Goal: Check status: Check status

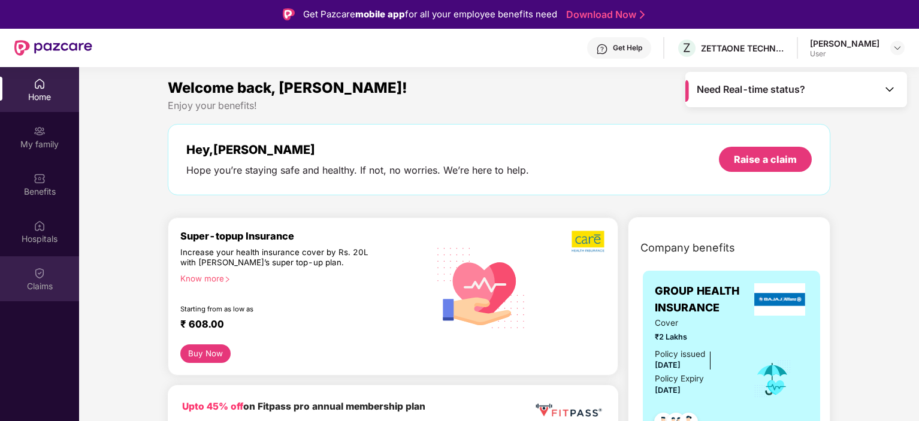
scroll to position [67, 0]
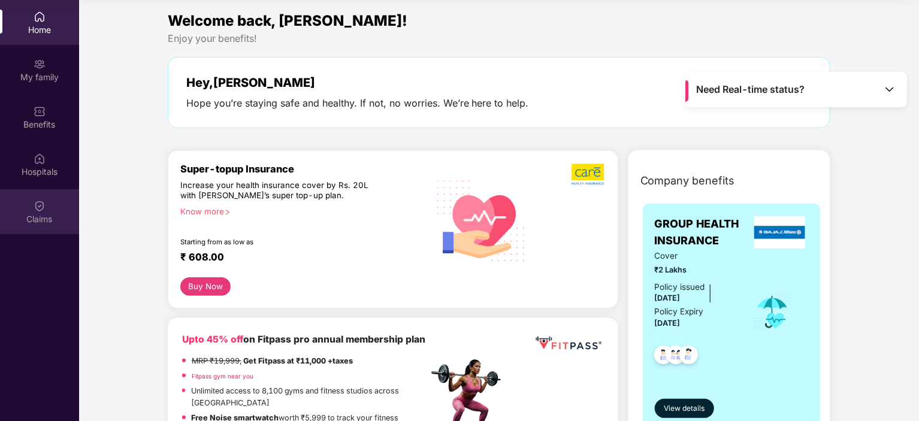
click at [41, 206] on img at bounding box center [40, 206] width 12 height 12
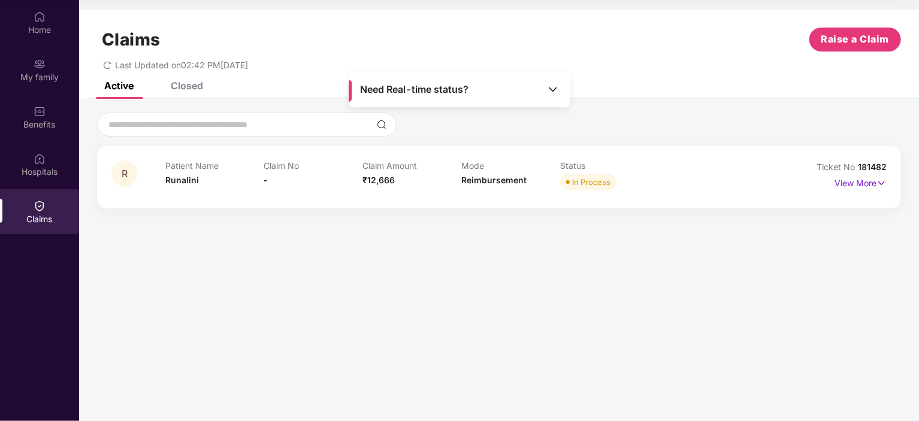
click at [789, 177] on div "R Patient Name Runalini Claim No - Claim Amount ₹12,666 Mode Reimbursement Stat…" at bounding box center [498, 177] width 775 height 33
click at [868, 189] on p "View More" at bounding box center [861, 182] width 52 height 16
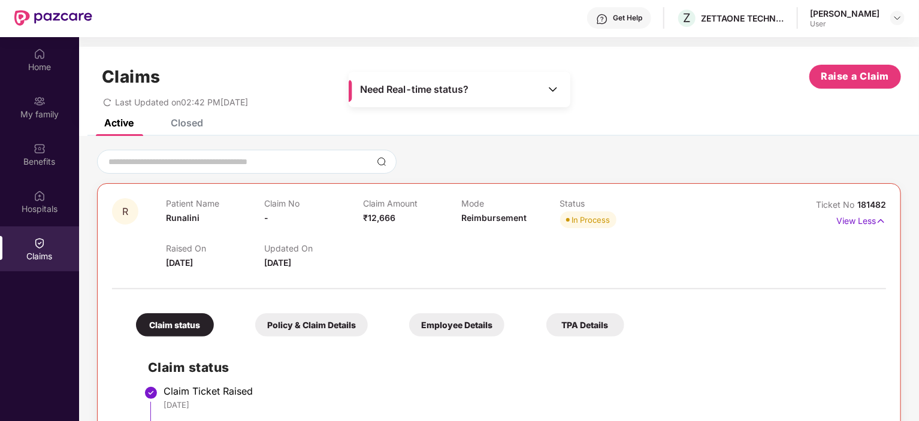
scroll to position [0, 0]
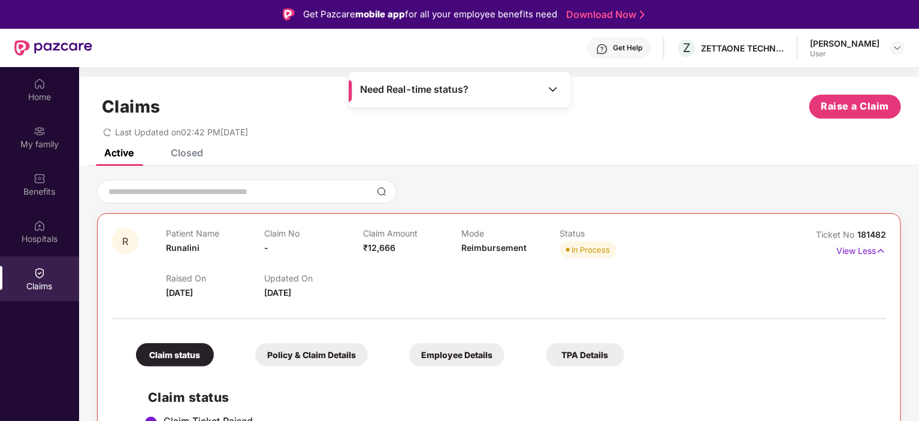
click at [551, 83] on img at bounding box center [553, 89] width 12 height 12
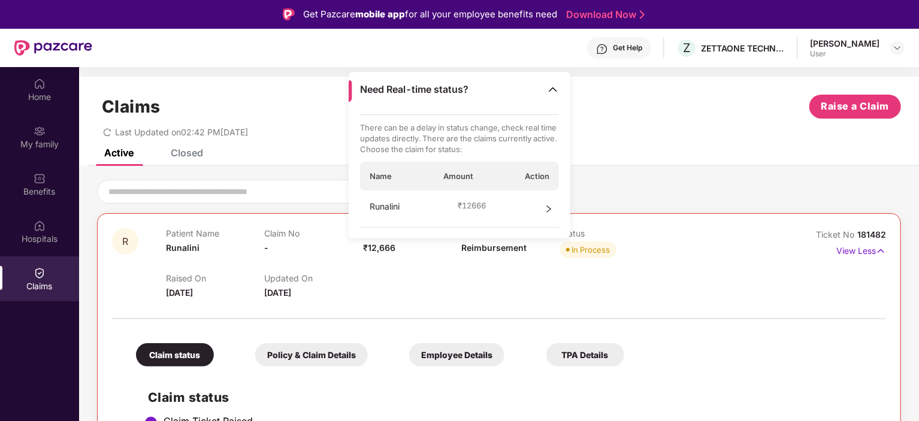
click at [502, 208] on div "Runalini ₹ 12666" at bounding box center [460, 209] width 200 height 37
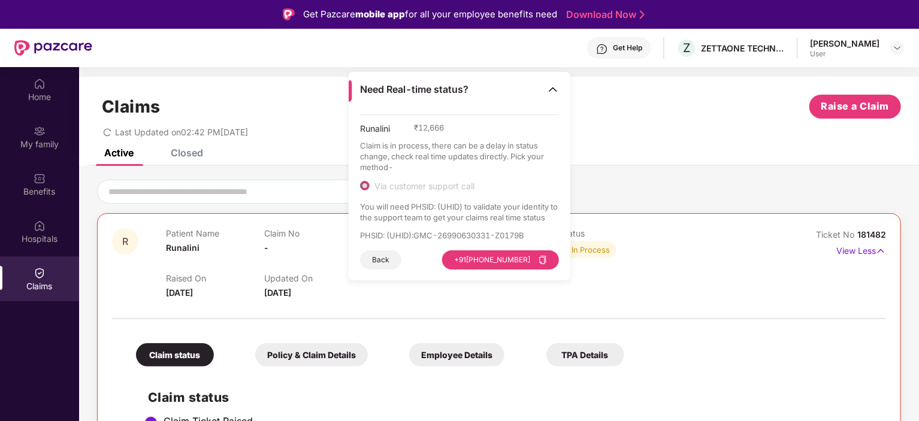
click at [455, 185] on span "Via customer support call" at bounding box center [425, 186] width 110 height 11
click at [453, 183] on span "Via customer support call" at bounding box center [425, 186] width 110 height 11
click at [476, 236] on p "PHSID: (UHID) : GMC-26990630331-Z0179B" at bounding box center [460, 235] width 200 height 11
click at [552, 86] on img at bounding box center [553, 89] width 12 height 12
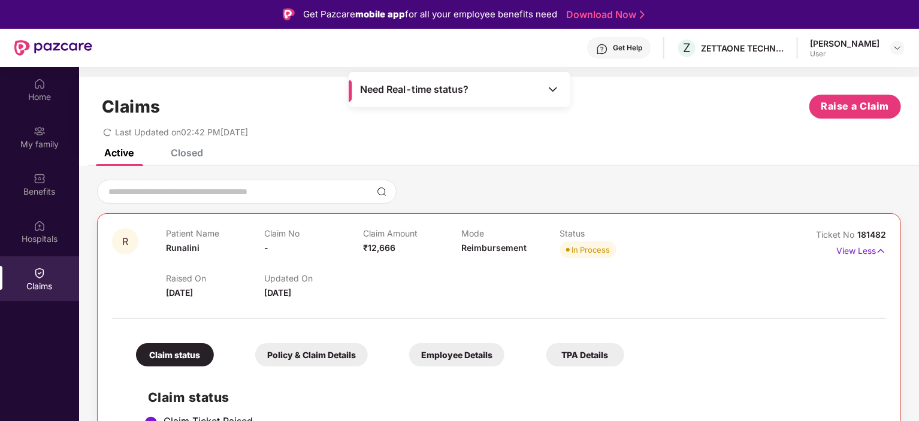
click at [638, 113] on div "Claims Raise a Claim" at bounding box center [499, 107] width 804 height 24
click at [642, 47] on div "Get Help" at bounding box center [627, 48] width 29 height 10
click at [757, 132] on div "Last Updated on 02:42 PM[DATE]" at bounding box center [499, 128] width 804 height 19
click at [641, 43] on div "Get Help" at bounding box center [627, 48] width 29 height 10
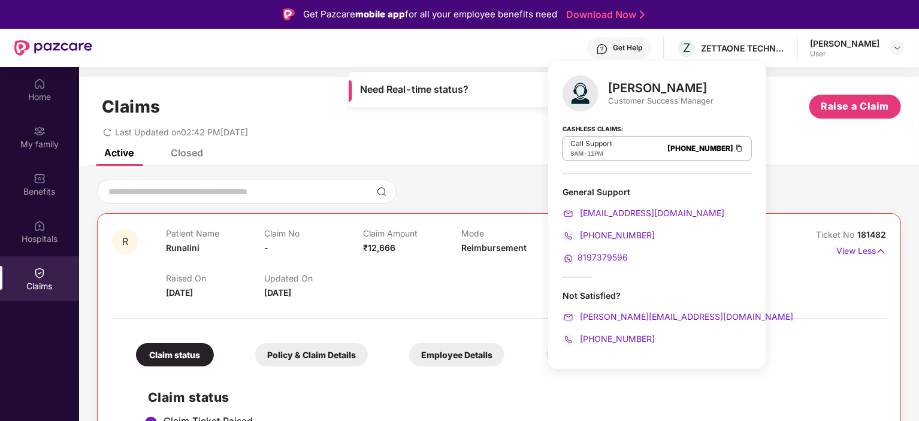
click at [756, 126] on div "Last Updated on 02:42 PM[DATE]" at bounding box center [499, 128] width 804 height 19
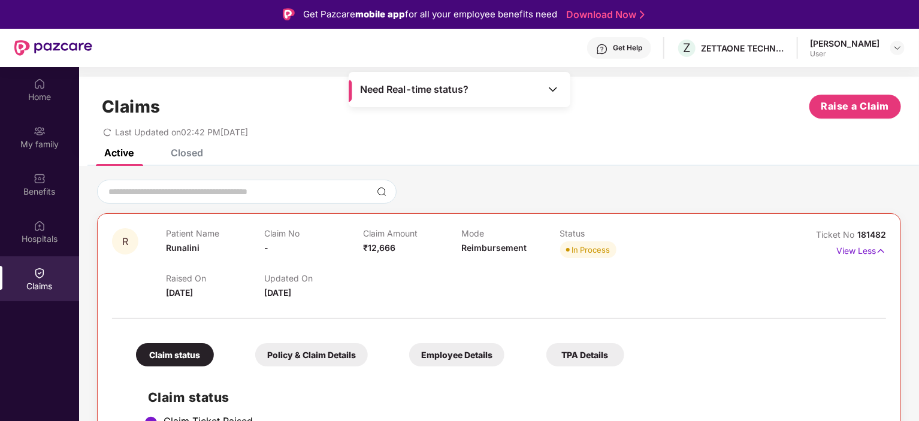
click at [642, 46] on div "Get Help" at bounding box center [627, 48] width 29 height 10
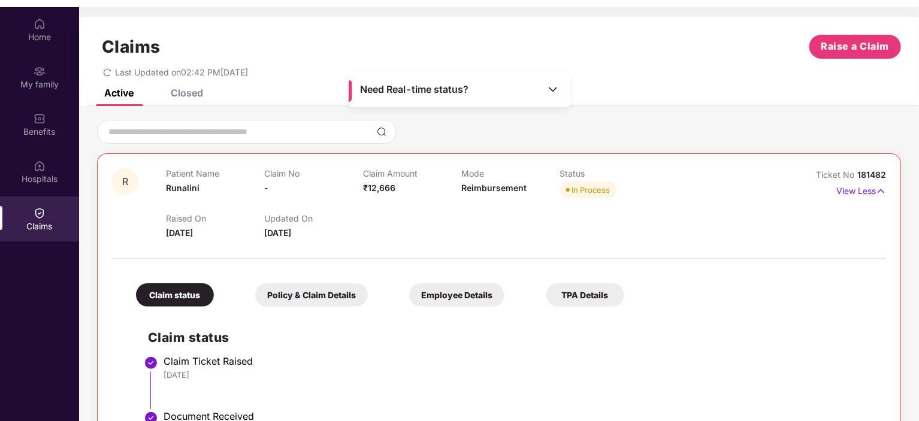
click at [804, 65] on div "Last Updated on 02:42 PM[DATE]" at bounding box center [499, 68] width 804 height 19
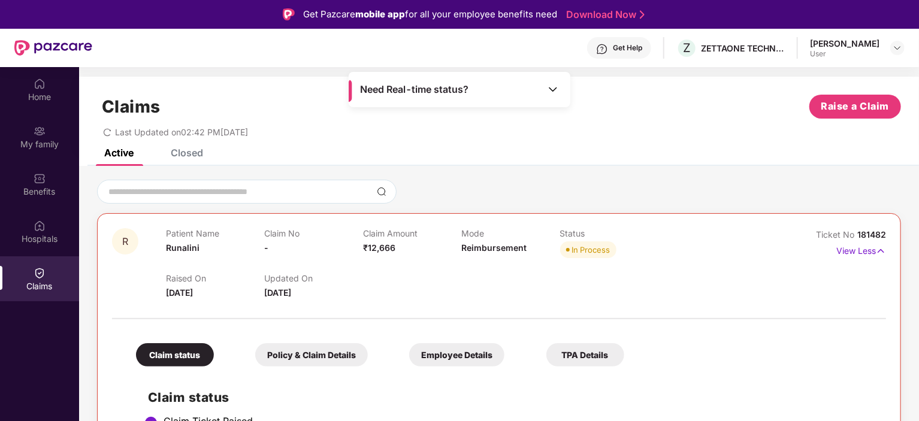
click at [642, 47] on div "Get Help" at bounding box center [627, 48] width 29 height 10
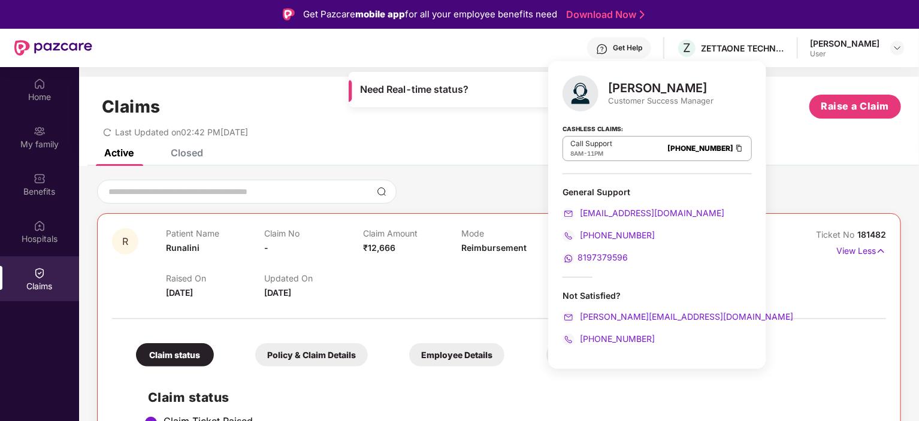
click at [753, 102] on div "Claims Raise a Claim" at bounding box center [499, 107] width 804 height 24
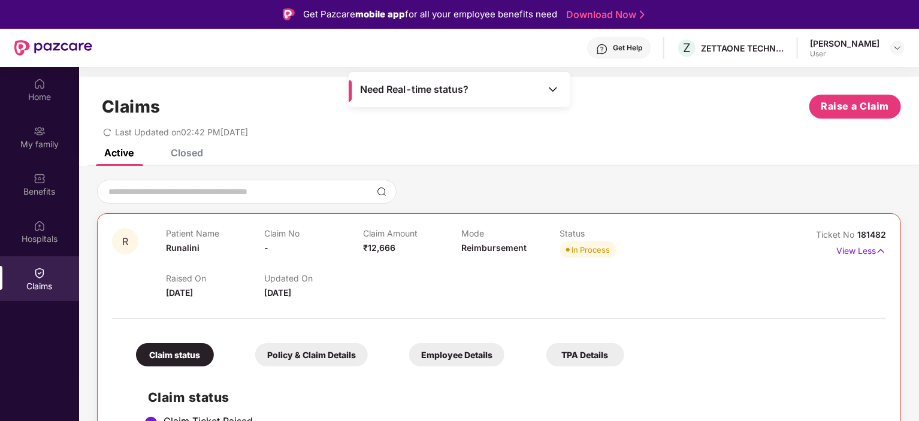
click at [642, 50] on div "Get Help" at bounding box center [627, 48] width 29 height 10
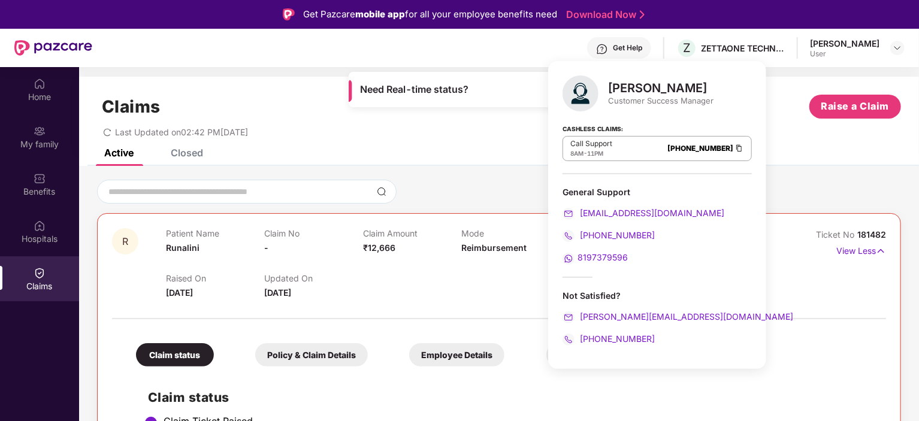
click at [759, 137] on div "Claims Raise a Claim Last Updated on 02:42 PM[DATE]" at bounding box center [499, 113] width 840 height 73
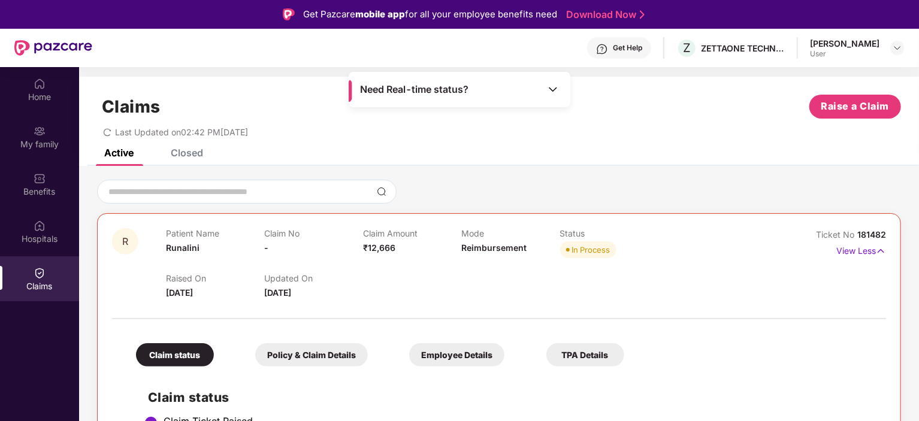
click at [642, 44] on div "Get Help" at bounding box center [627, 48] width 29 height 10
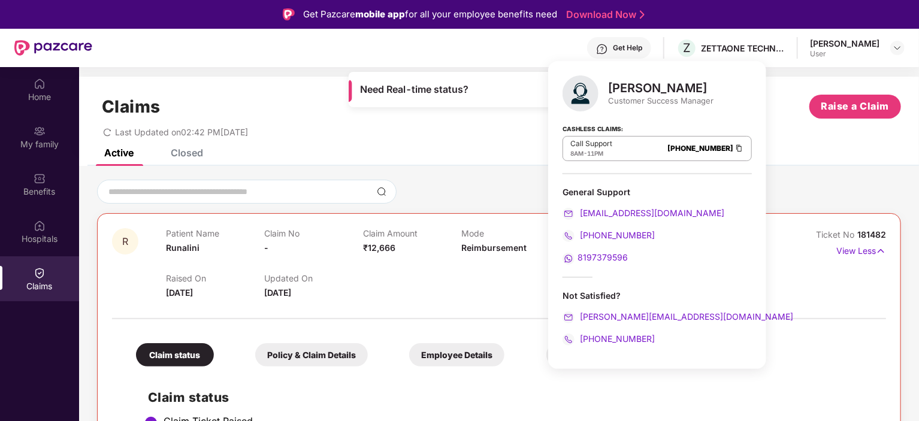
click at [760, 138] on div "Claims Raise a Claim Last Updated on 02:42 PM[DATE]" at bounding box center [499, 113] width 840 height 73
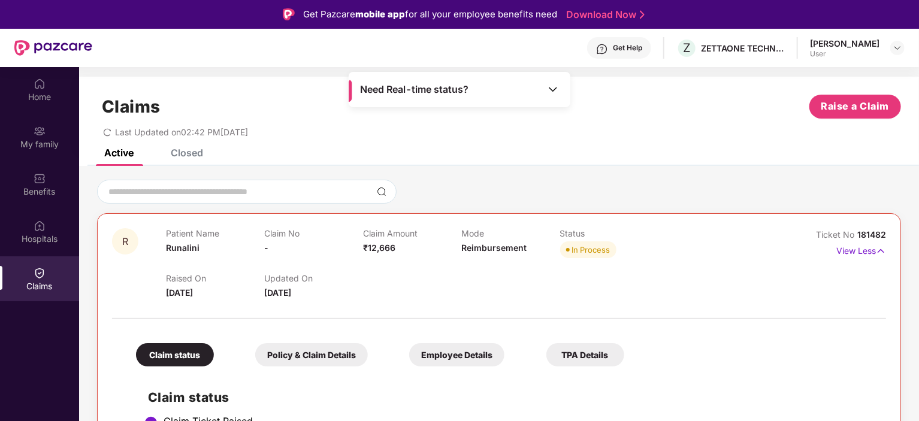
click at [636, 42] on div "Get Help" at bounding box center [619, 48] width 64 height 22
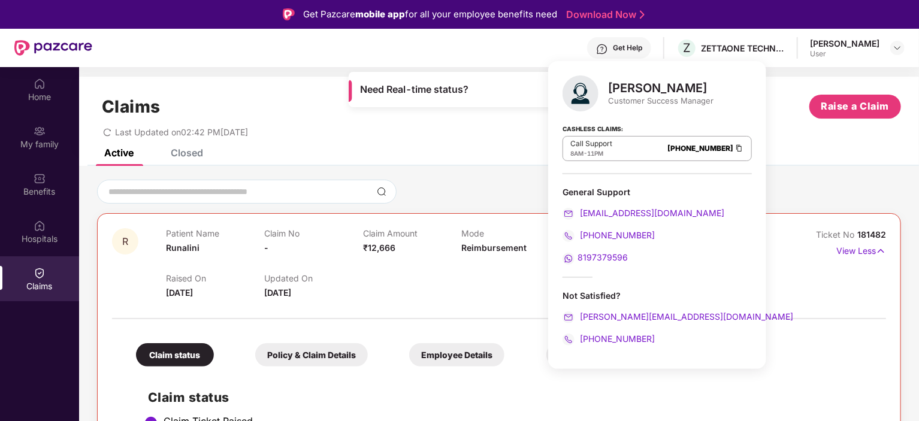
click at [763, 124] on div "Last Updated on 02:42 PM[DATE]" at bounding box center [499, 128] width 804 height 19
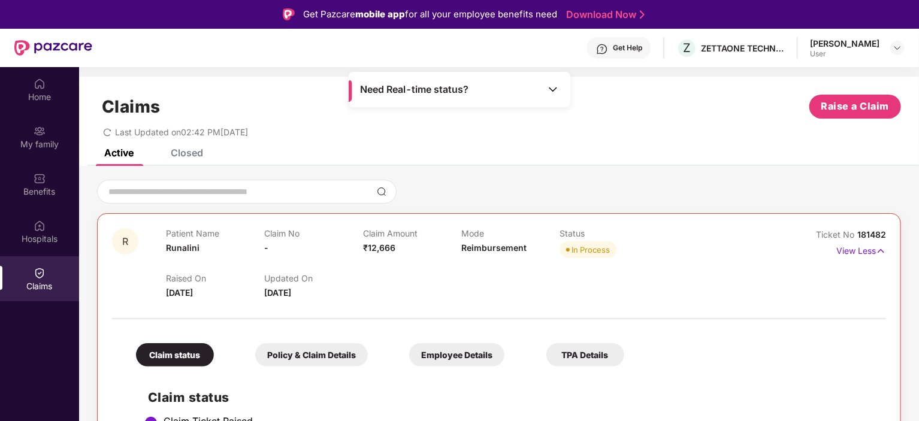
click at [388, 248] on span "₹12,666" at bounding box center [379, 248] width 32 height 10
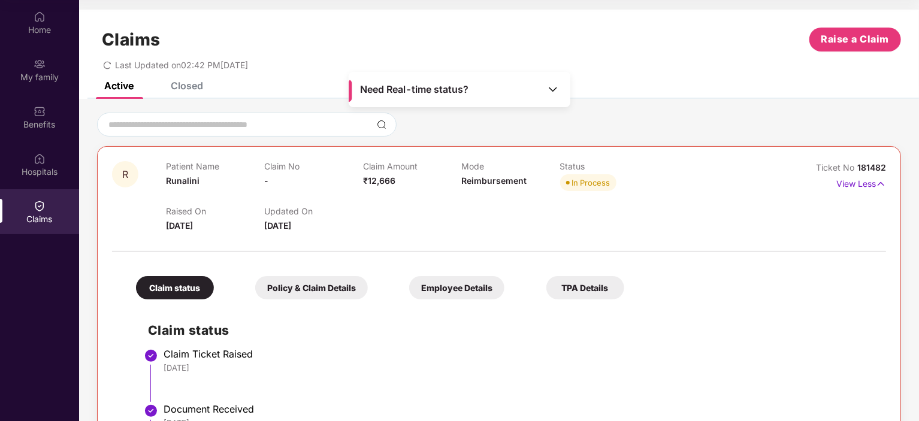
click at [556, 87] on img at bounding box center [553, 89] width 12 height 12
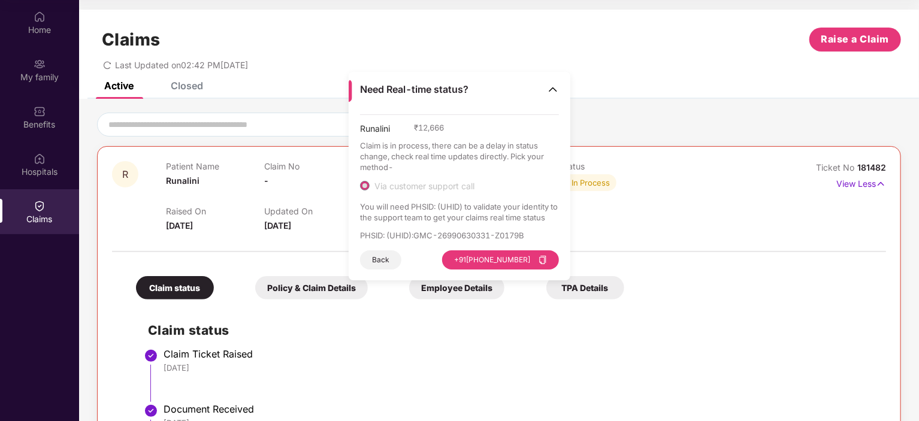
click at [655, 124] on div at bounding box center [499, 125] width 804 height 24
click at [550, 92] on img at bounding box center [553, 89] width 12 height 12
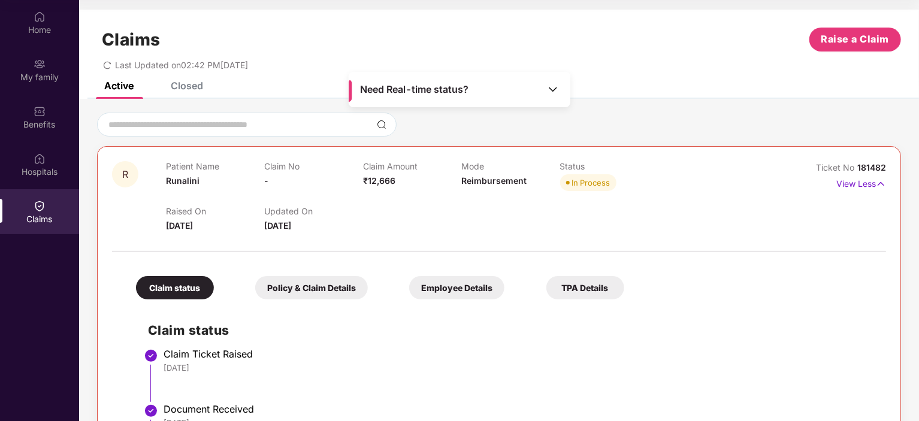
click at [198, 79] on div "Claims Raise a Claim Last Updated on 02:42 PM[DATE]" at bounding box center [499, 46] width 840 height 73
click at [194, 83] on div "Closed" at bounding box center [187, 86] width 32 height 12
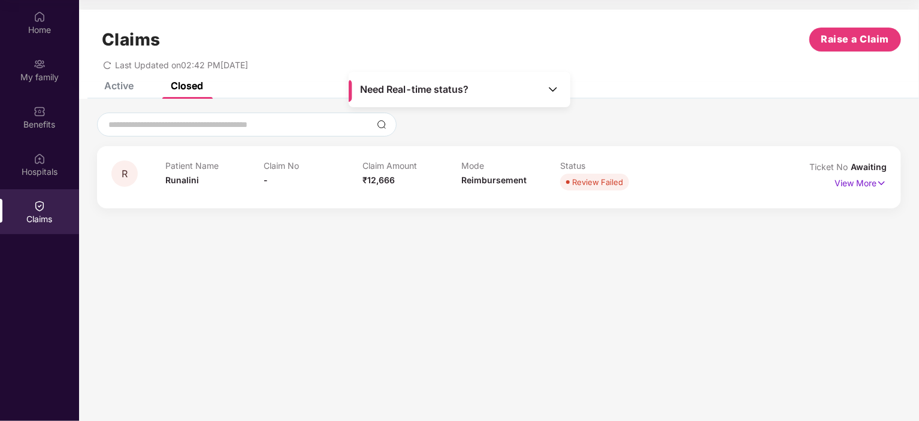
click at [881, 191] on div "View More" at bounding box center [861, 183] width 52 height 19
click at [880, 185] on img at bounding box center [882, 183] width 10 height 13
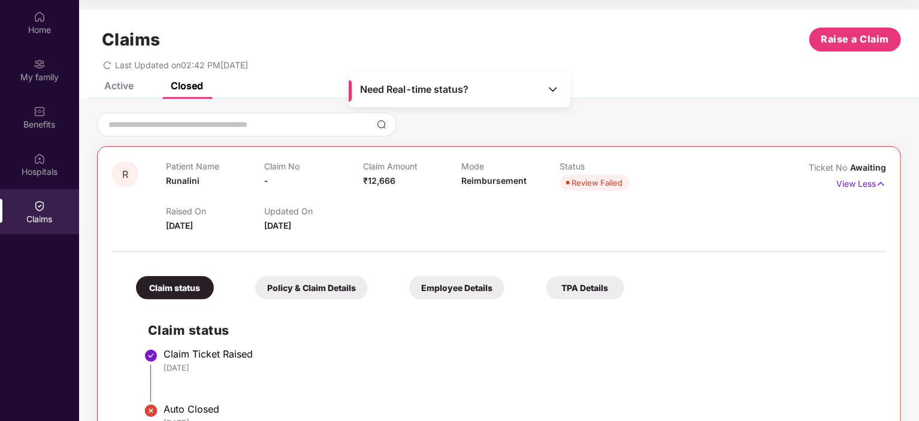
click at [760, 225] on div "R Patient Name Runalini Claim No - Claim Amount ₹12,666 Mode Reimbursement Stat…" at bounding box center [499, 196] width 774 height 71
click at [117, 90] on div "Active" at bounding box center [118, 86] width 29 height 12
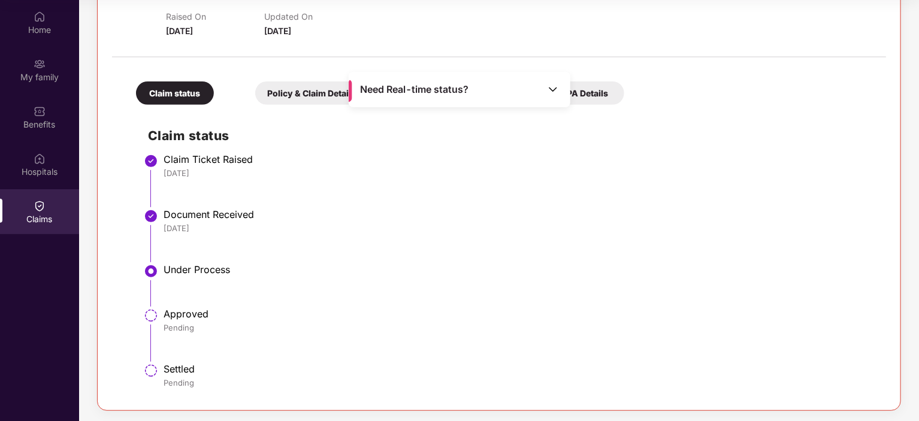
scroll to position [196, 0]
drag, startPoint x: 194, startPoint y: 327, endPoint x: 147, endPoint y: 306, distance: 51.0
click at [149, 311] on li "Approved Pending" at bounding box center [511, 338] width 726 height 55
click at [196, 314] on div "Approved" at bounding box center [519, 313] width 711 height 12
click at [253, 291] on li "Under Process" at bounding box center [511, 289] width 726 height 44
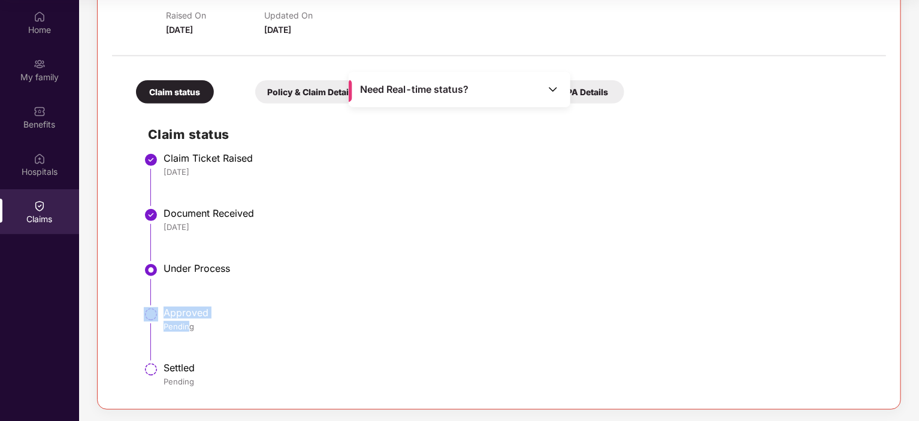
drag, startPoint x: 189, startPoint y: 329, endPoint x: 156, endPoint y: 307, distance: 39.9
click at [156, 311] on li "Approved Pending" at bounding box center [511, 338] width 726 height 55
click at [284, 311] on div "Approved" at bounding box center [519, 313] width 711 height 12
drag, startPoint x: 164, startPoint y: 311, endPoint x: 228, endPoint y: 329, distance: 66.0
click at [228, 328] on div "Approved Pending" at bounding box center [519, 319] width 711 height 25
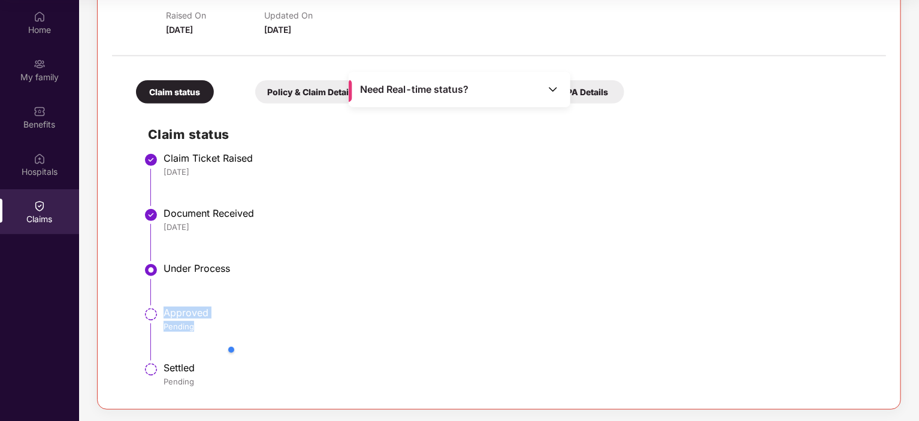
click at [230, 331] on div "Pending" at bounding box center [519, 326] width 711 height 11
drag, startPoint x: 192, startPoint y: 328, endPoint x: 163, endPoint y: 306, distance: 36.8
click at [163, 306] on ul "Claim Ticket Raised [DATE] Document Received [DATE] Under Process Approved Pend…" at bounding box center [511, 275] width 726 height 239
click at [278, 301] on li "Under Process" at bounding box center [511, 289] width 726 height 44
drag, startPoint x: 165, startPoint y: 265, endPoint x: 247, endPoint y: 270, distance: 82.2
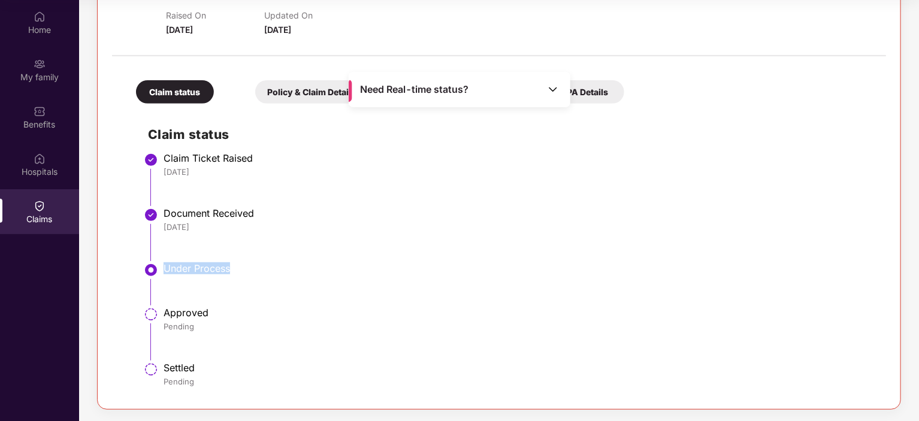
click at [235, 270] on div "Under Process" at bounding box center [519, 268] width 711 height 12
click at [275, 272] on div "Under Process" at bounding box center [519, 268] width 711 height 12
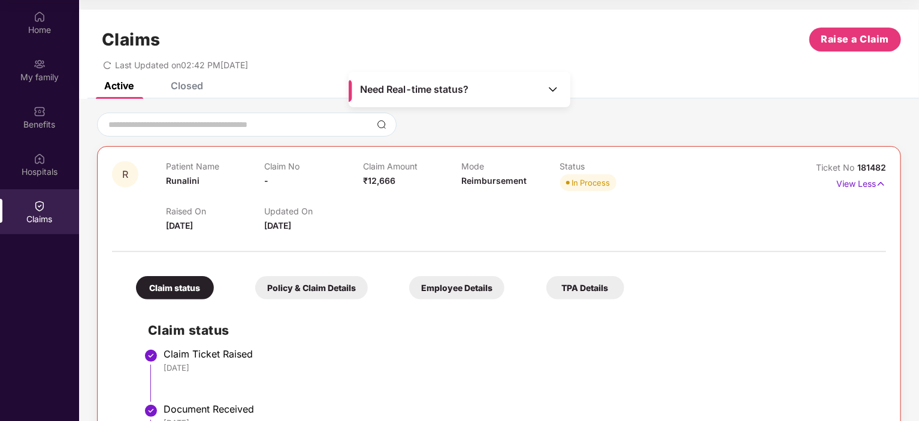
scroll to position [180, 0]
